Goal: Task Accomplishment & Management: Manage account settings

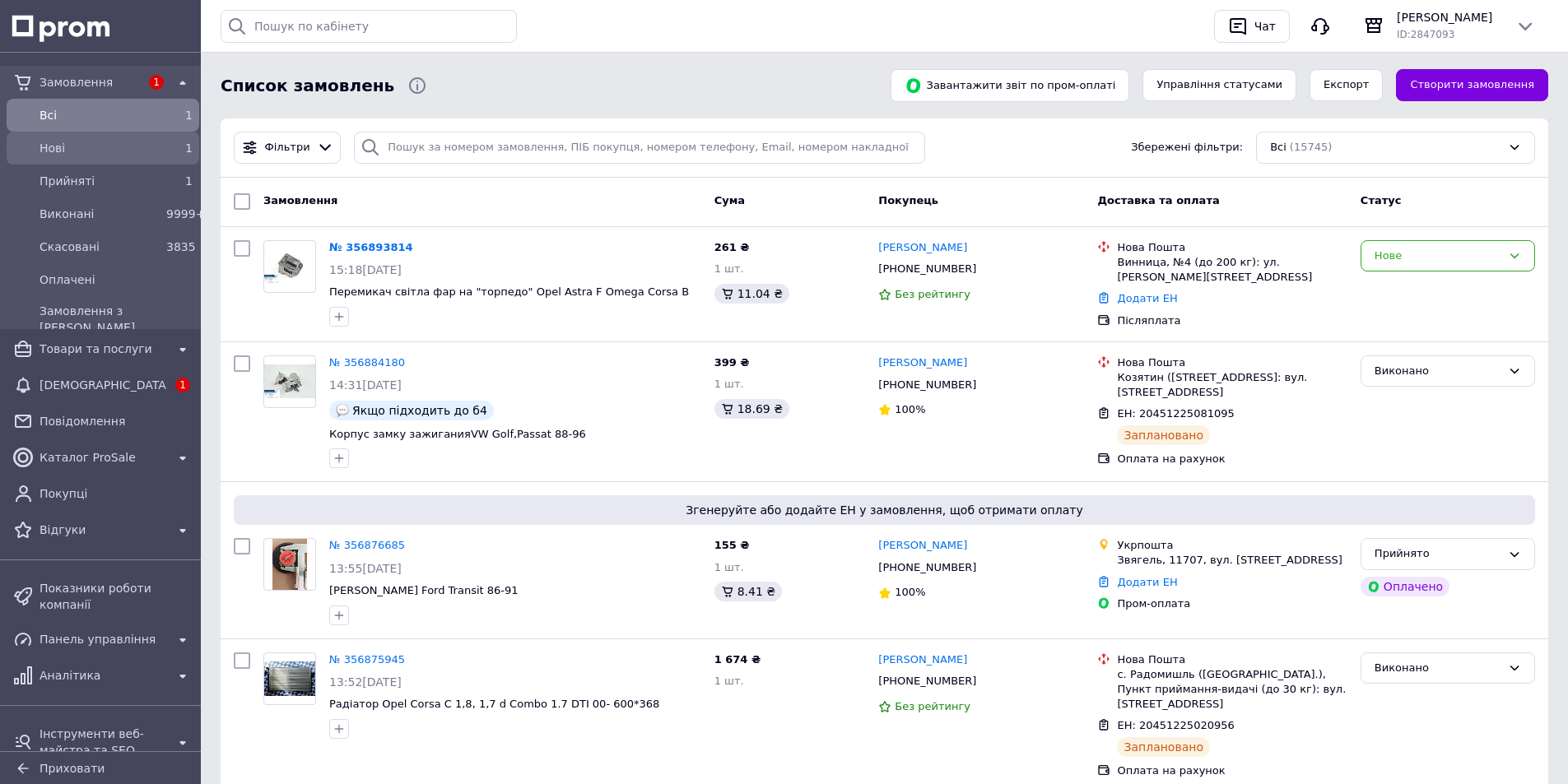
click at [94, 148] on span "Нові" at bounding box center [99, 147] width 120 height 16
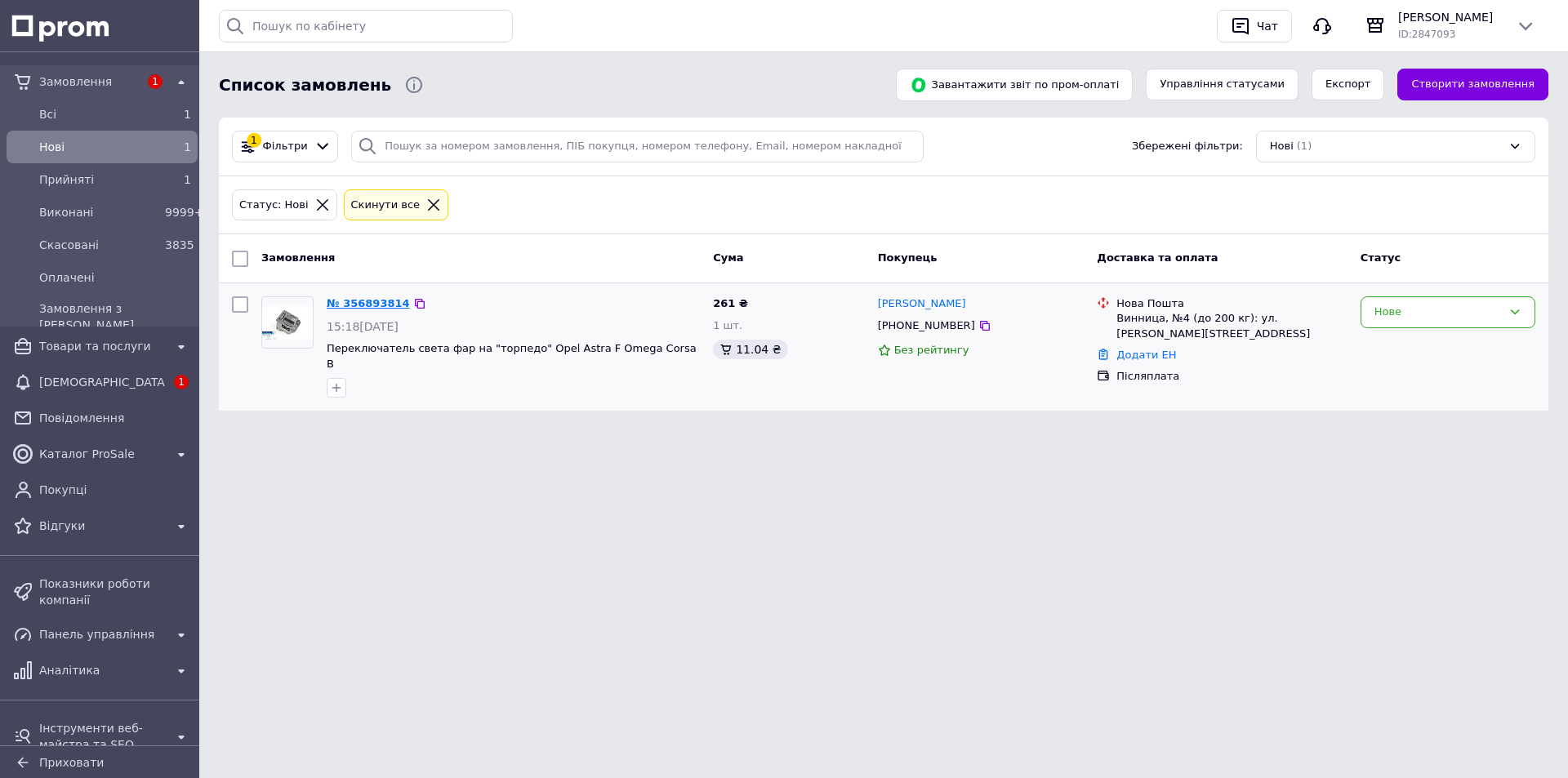
click at [384, 302] on link "№ 356893814" at bounding box center [369, 303] width 83 height 12
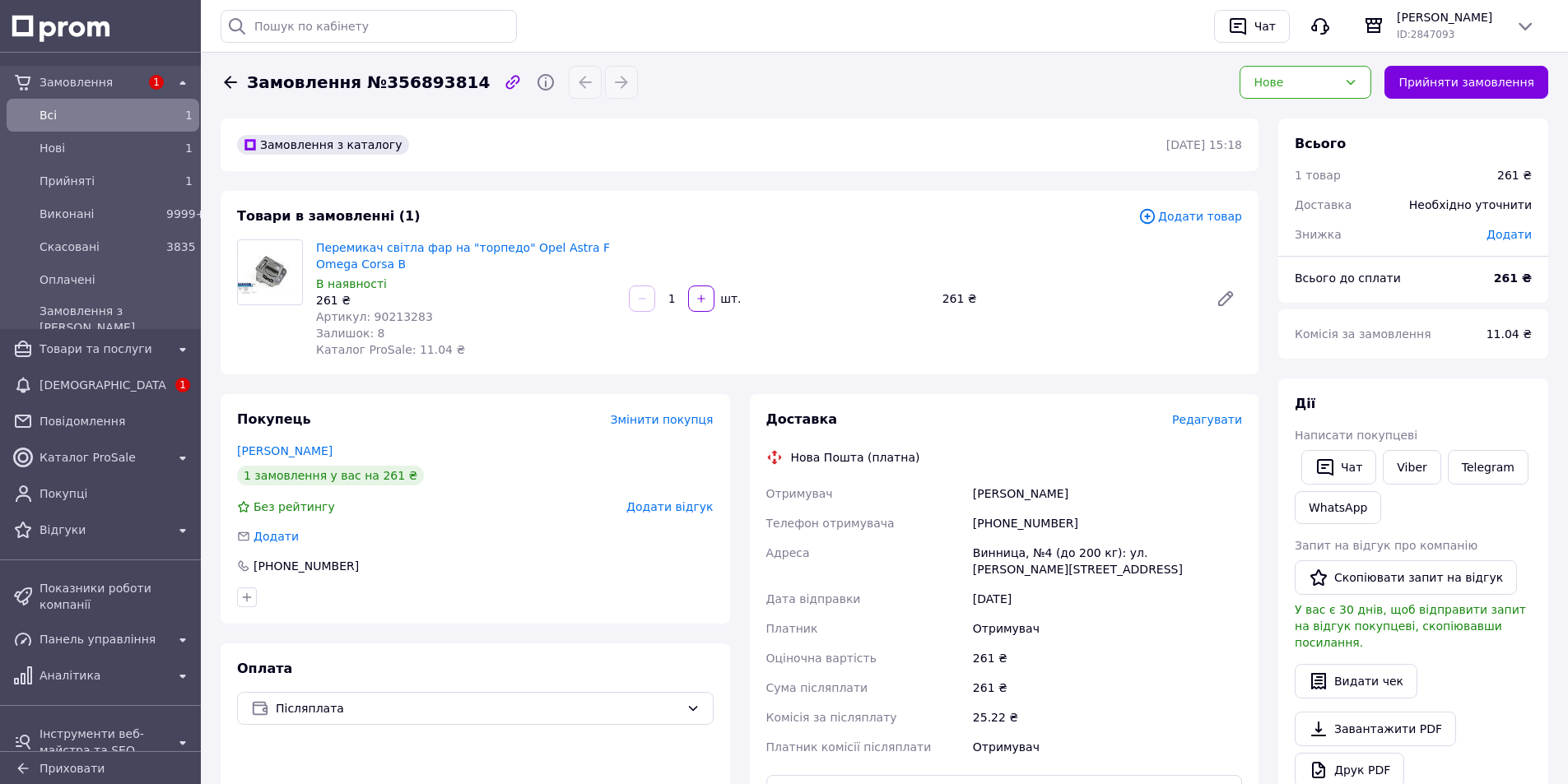
click at [423, 82] on span "Замовлення №356893814" at bounding box center [368, 83] width 243 height 24
copy span "356893814"
drag, startPoint x: 1055, startPoint y: 525, endPoint x: 995, endPoint y: 525, distance: 60.0
click at [995, 525] on div "[PHONE_NUMBER]" at bounding box center [1108, 523] width 276 height 30
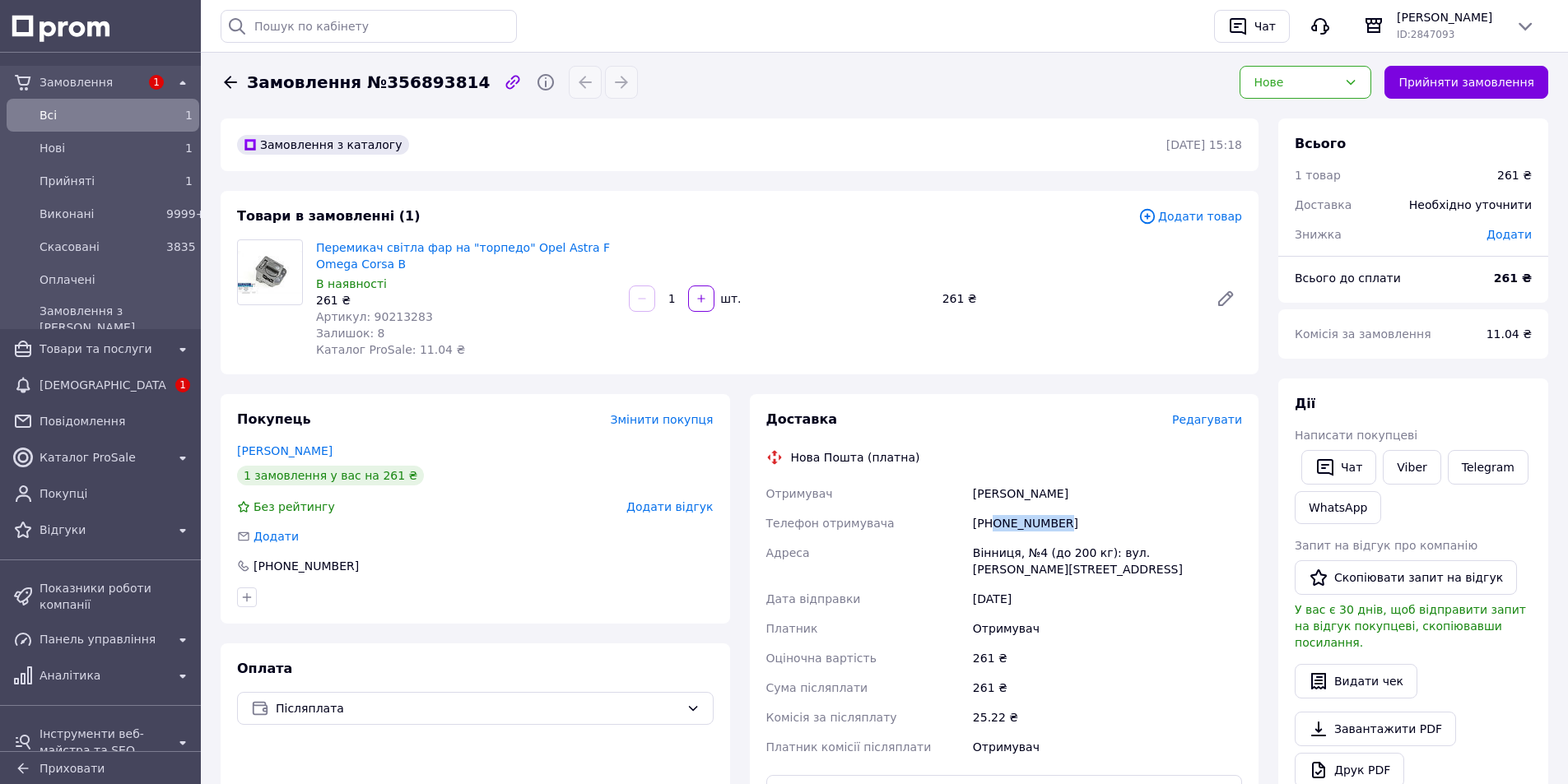
copy div "0974569648"
click at [391, 318] on span "Артикул: 90213283" at bounding box center [374, 317] width 117 height 13
copy span "90213283"
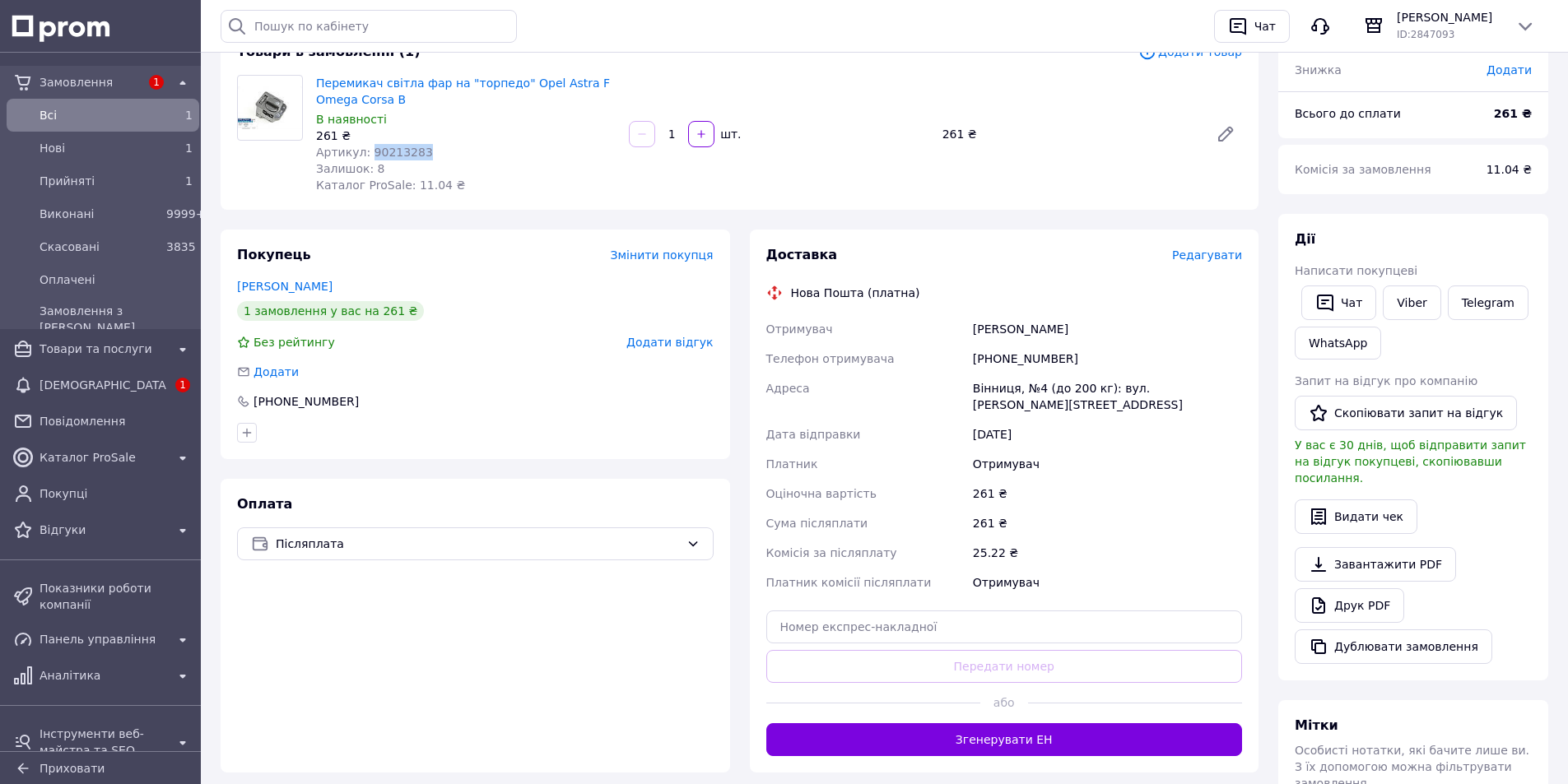
scroll to position [246, 0]
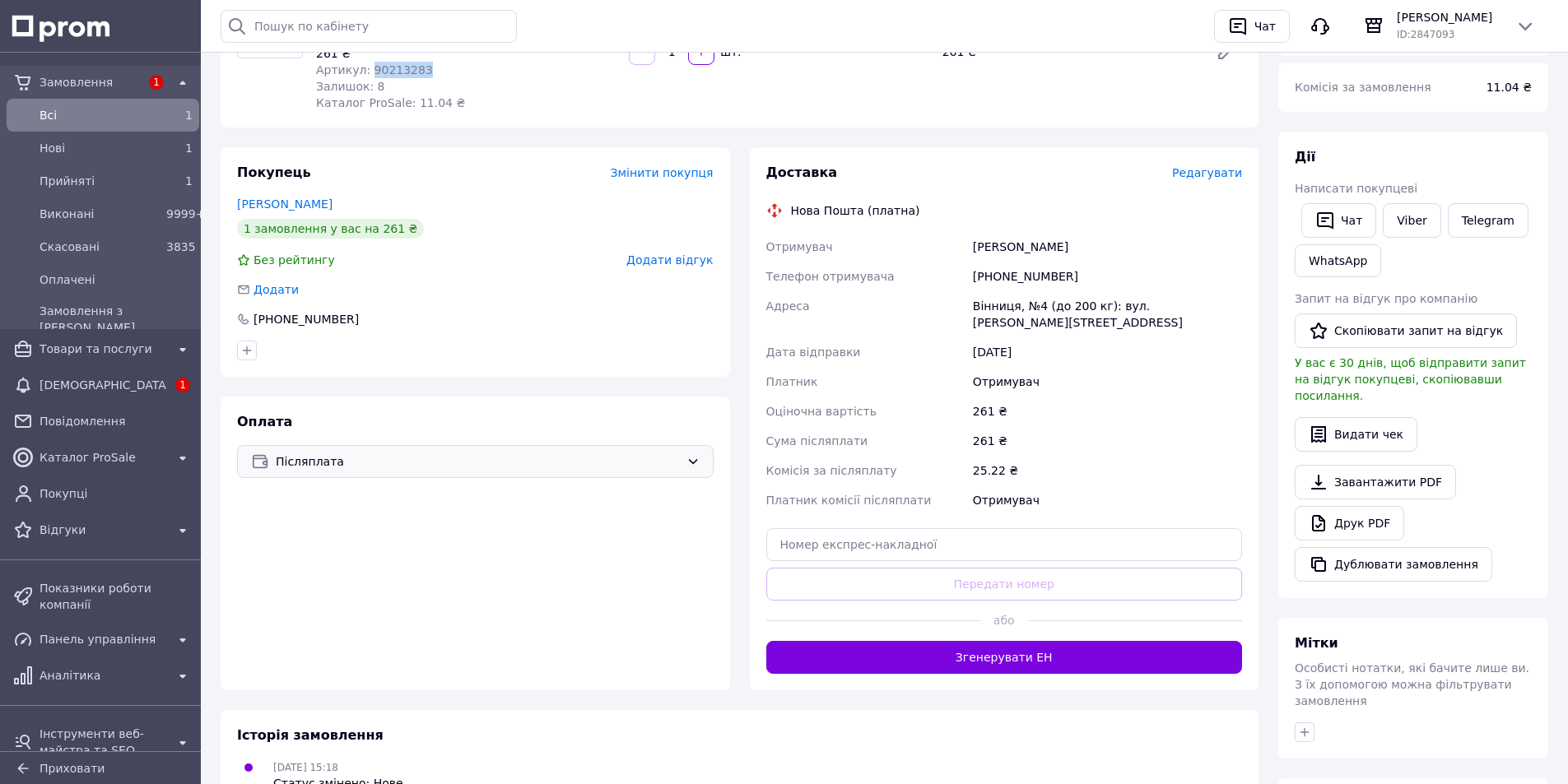
click at [396, 458] on span "Післяплата" at bounding box center [478, 461] width 404 height 18
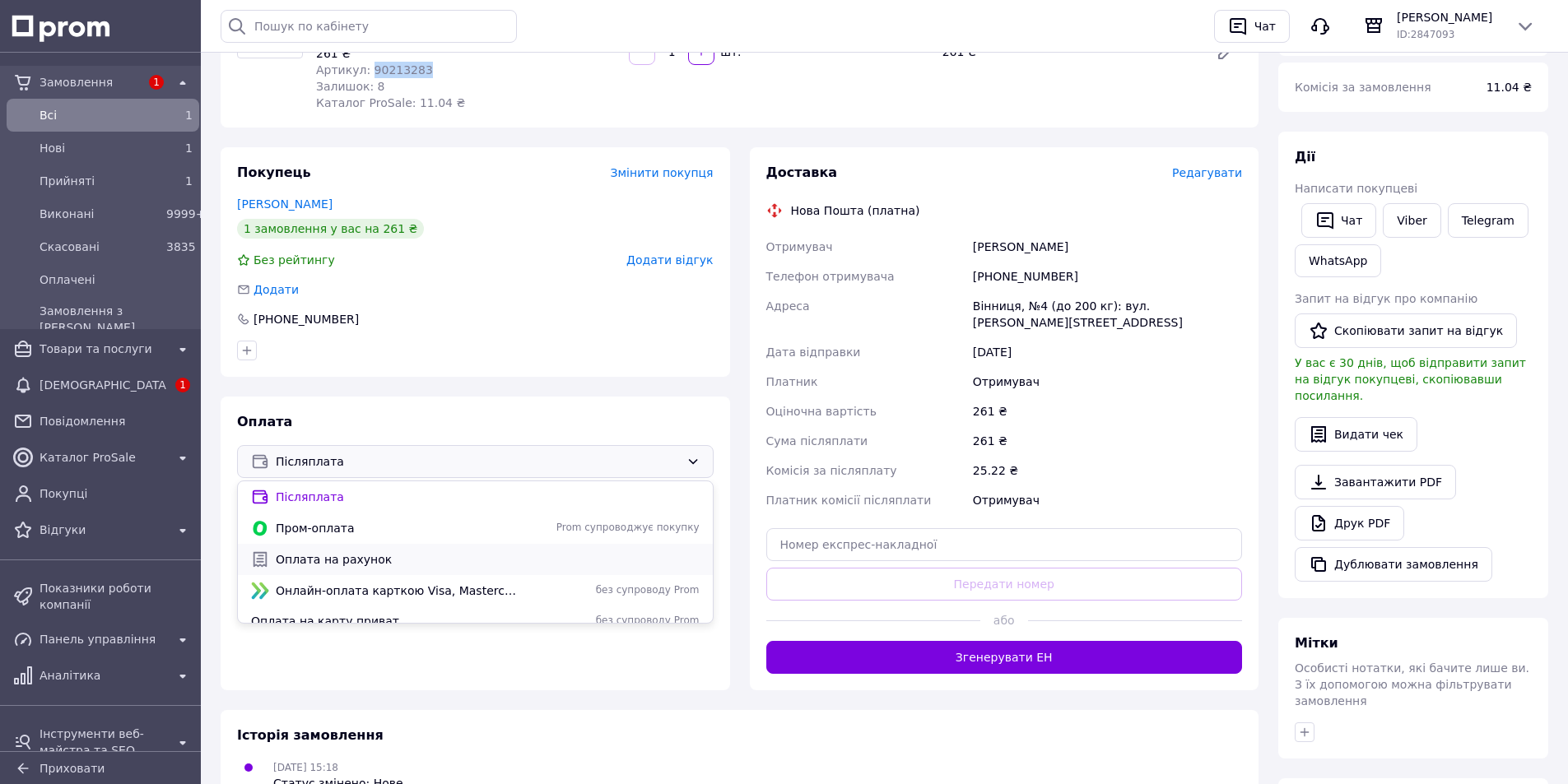
click at [333, 561] on span "Оплата на рахунок" at bounding box center [487, 559] width 424 height 16
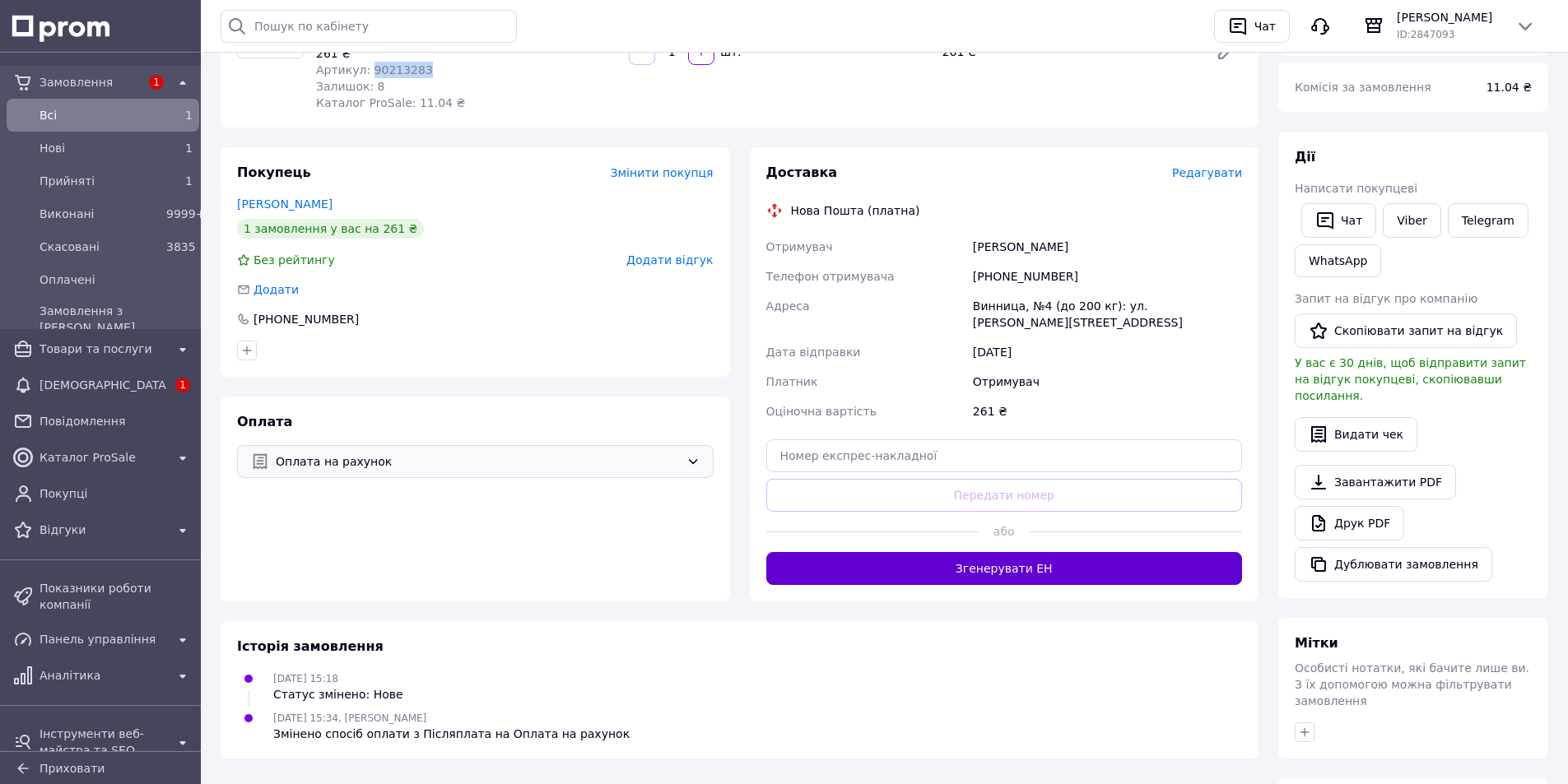
click at [1050, 561] on button "Згенерувати ЕН" at bounding box center [1004, 568] width 477 height 33
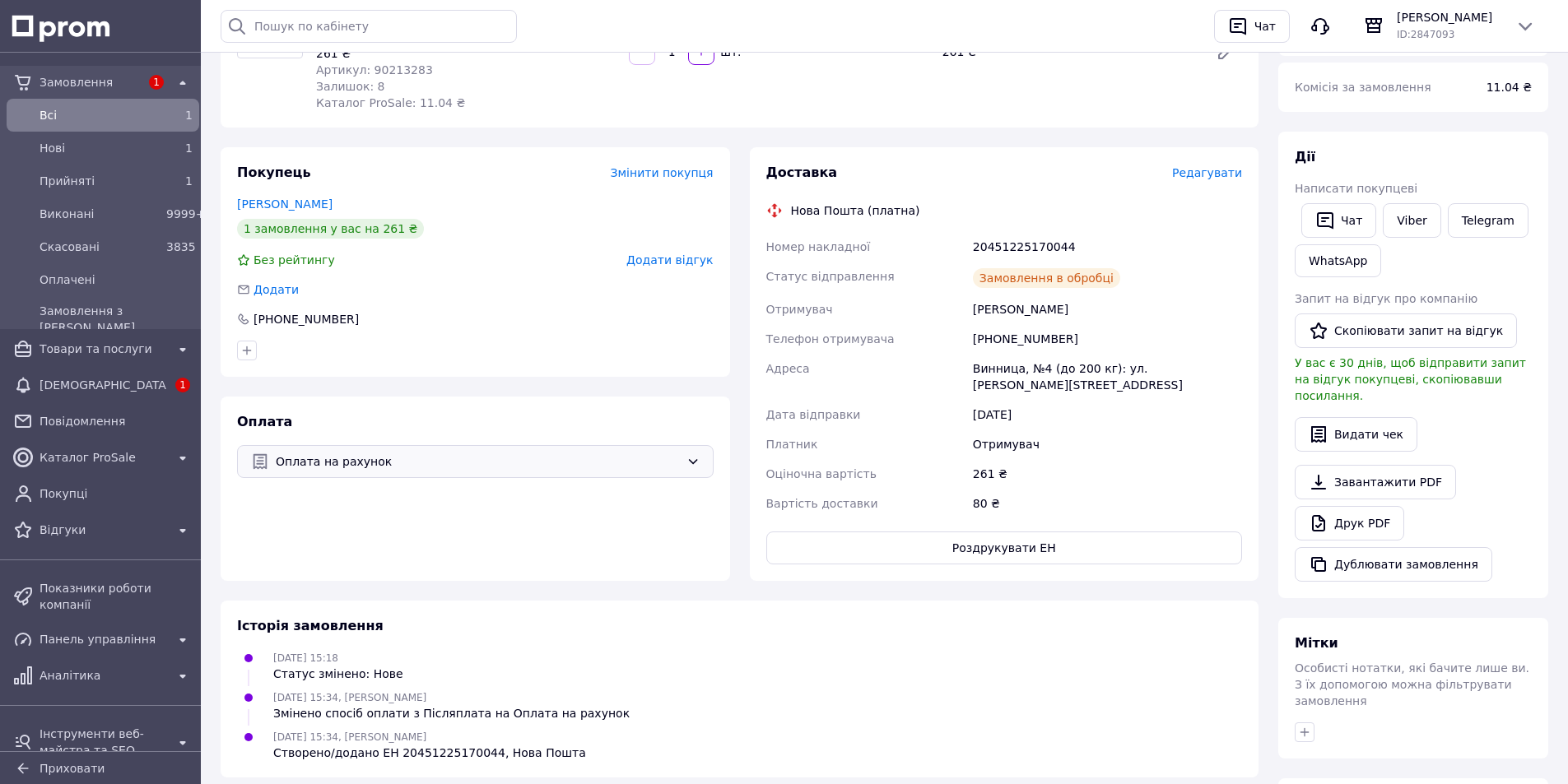
click at [1019, 245] on div "20451225170044" at bounding box center [1108, 246] width 276 height 30
copy div "20451225170044"
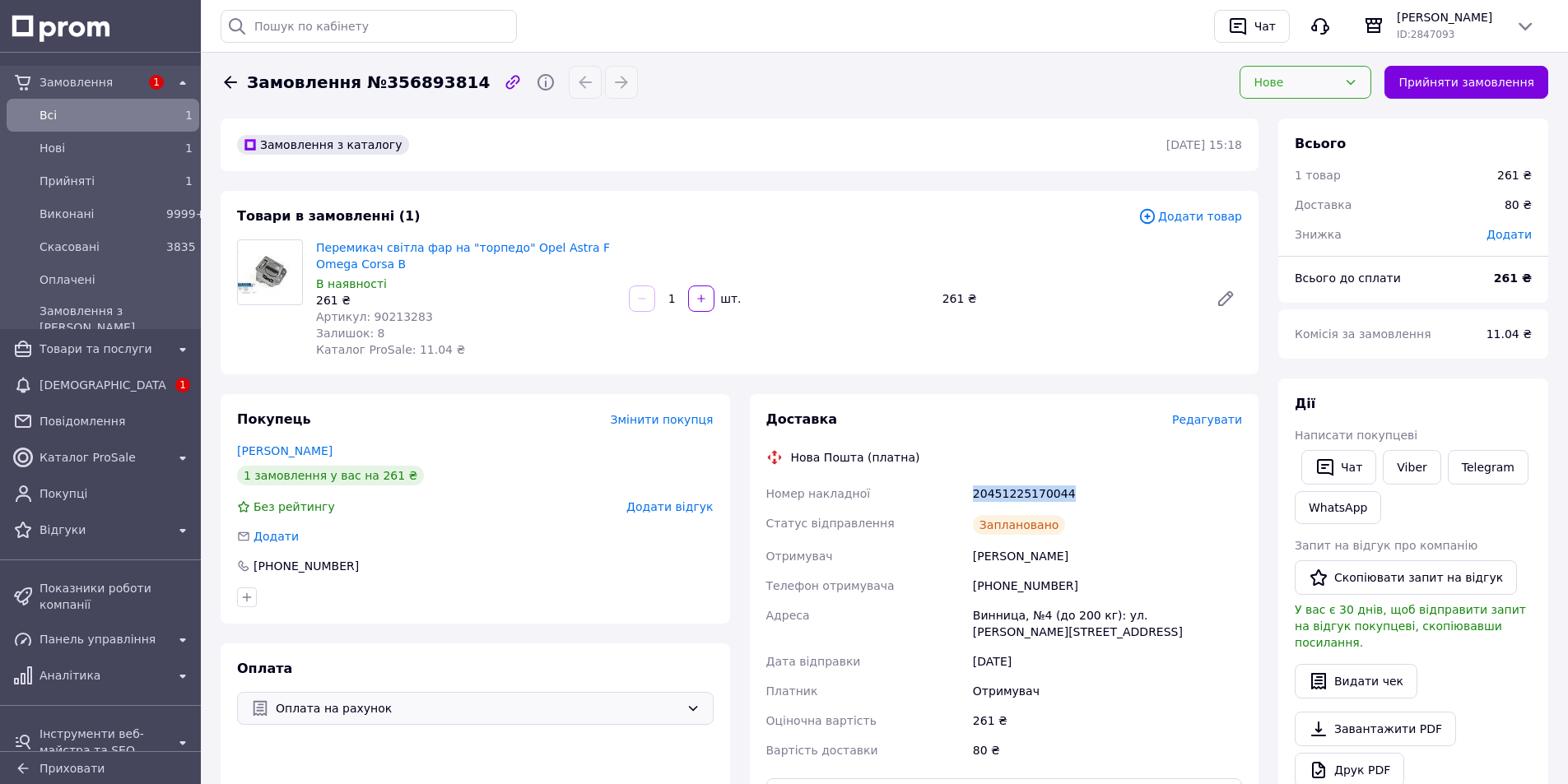
click at [1287, 86] on div "Нове" at bounding box center [1295, 82] width 84 height 18
click at [1292, 153] on li "Виконано" at bounding box center [1305, 149] width 130 height 32
